Goal: Information Seeking & Learning: Stay updated

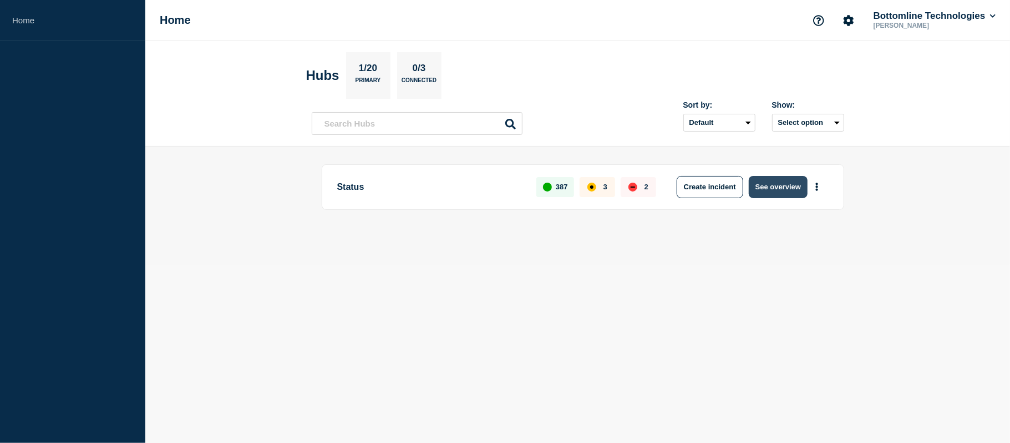
click at [769, 196] on button "See overview" at bounding box center [778, 187] width 59 height 22
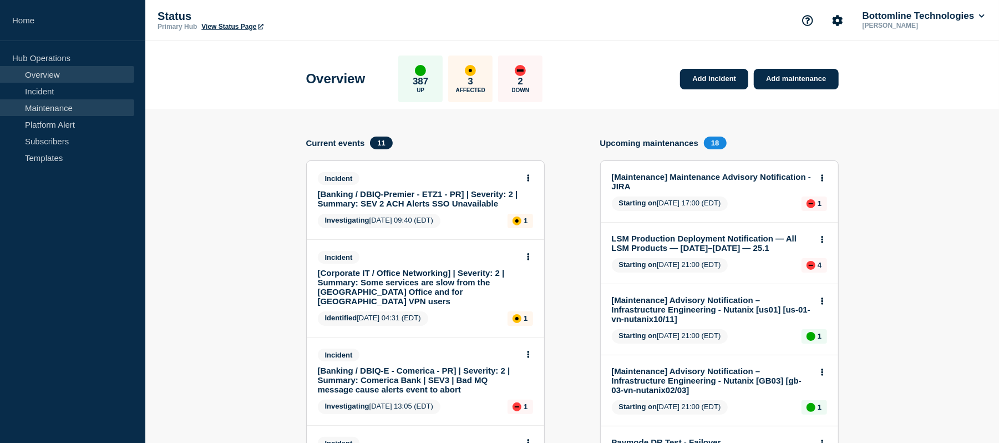
click at [55, 114] on link "Maintenance" at bounding box center [67, 107] width 134 height 17
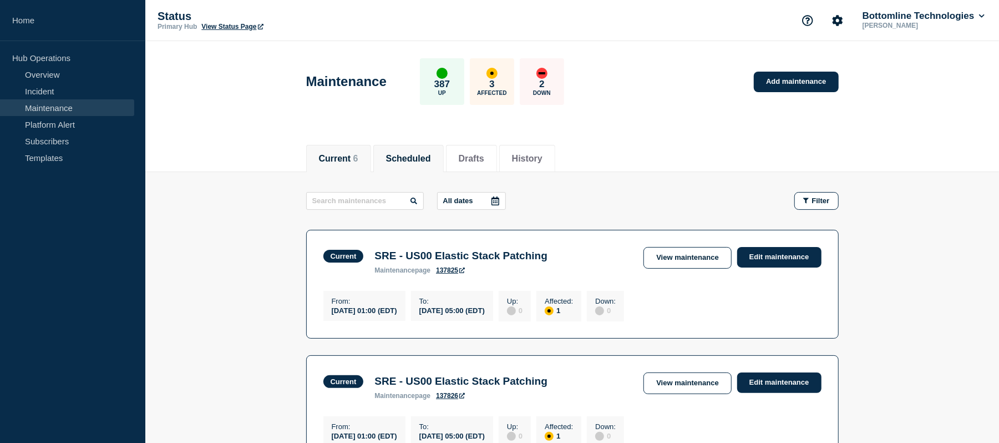
click at [414, 158] on button "Scheduled" at bounding box center [408, 159] width 45 height 10
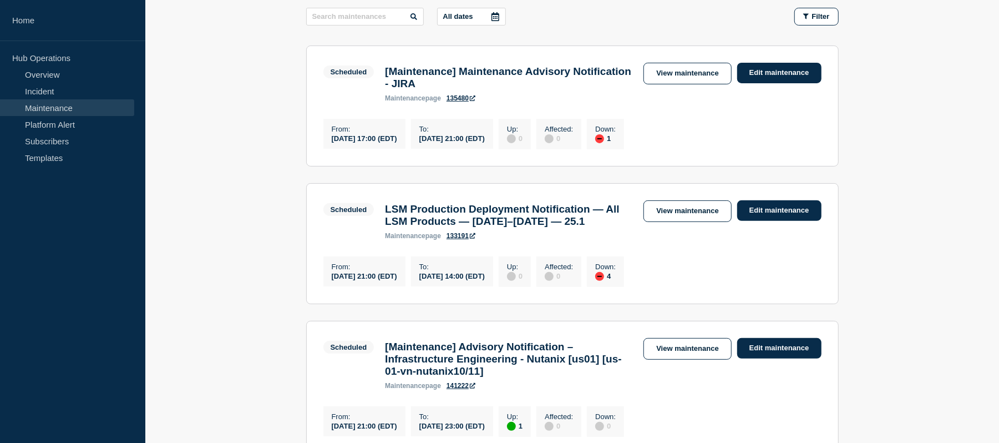
scroll to position [186, 0]
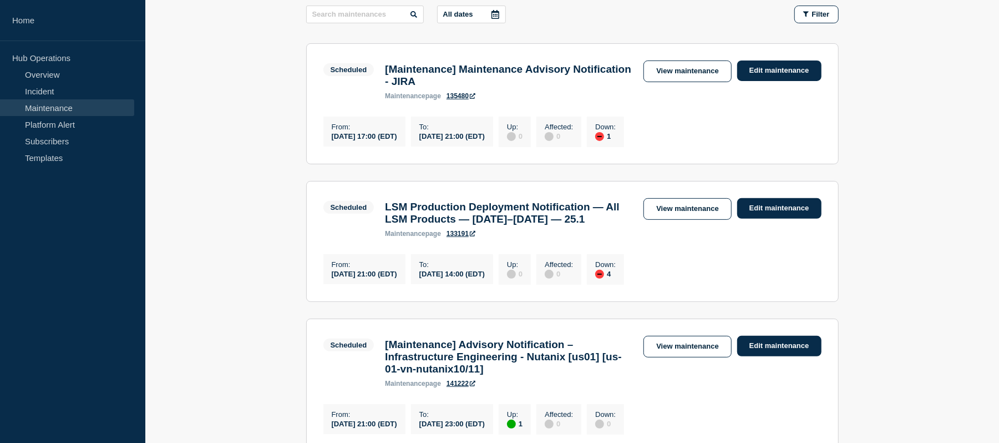
click at [569, 225] on h3 "LSM Production Deployment Notification — All LSM Products — [DATE]–[DATE] — 25.1" at bounding box center [508, 213] width 247 height 24
click at [661, 220] on link "View maintenance" at bounding box center [688, 209] width 88 height 22
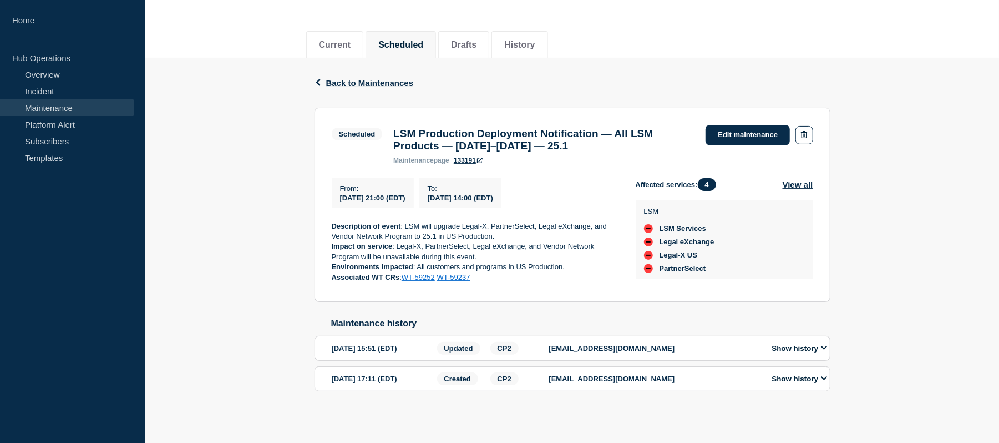
scroll to position [125, 0]
drag, startPoint x: 514, startPoint y: 233, endPoint x: 434, endPoint y: 223, distance: 80.5
click at [434, 223] on p "Description of event : LSM will upgrade Legal-X, PartnerSelect, Legal eXchange,…" at bounding box center [475, 231] width 286 height 21
copy p "upgrade Legal-X, PartnerSelect, Legal eXchange, and Vendor Network Program to 2…"
